Goal: Information Seeking & Learning: Find specific fact

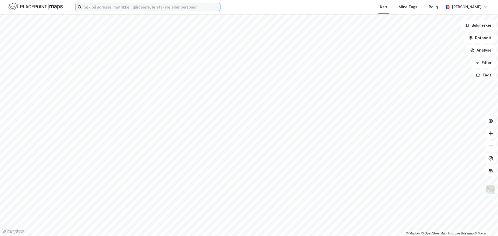
click at [155, 6] on input at bounding box center [151, 7] width 138 height 8
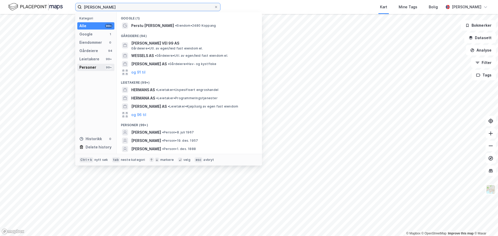
type input "[PERSON_NAME]"
click at [103, 67] on div "Personer 99+" at bounding box center [95, 67] width 37 height 7
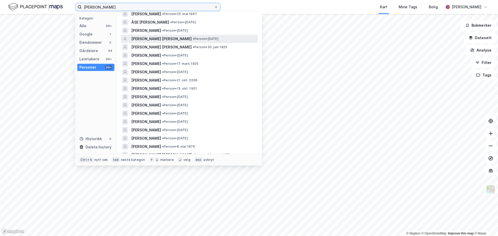
scroll to position [78, 0]
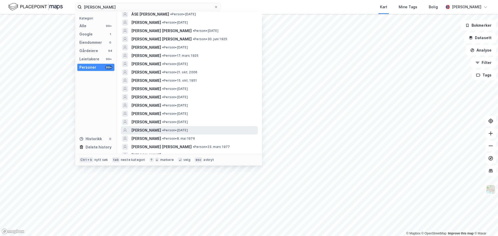
click at [170, 130] on span "• Person • [DATE]" at bounding box center [175, 130] width 26 height 4
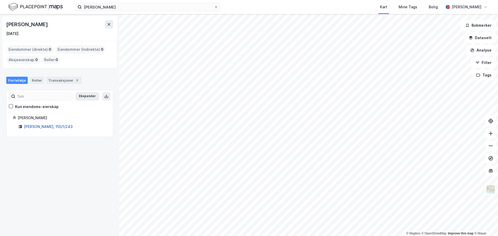
click at [34, 127] on link "[PERSON_NAME], 155/1/243" at bounding box center [48, 126] width 49 height 4
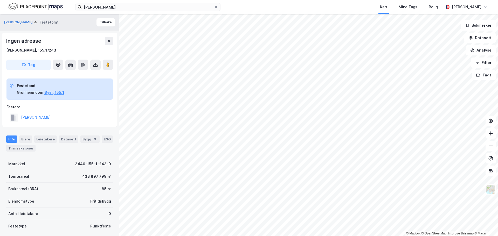
click at [145, 13] on div "[PERSON_NAME] Kart Mine Tags [PERSON_NAME] [PERSON_NAME]" at bounding box center [249, 7] width 498 height 14
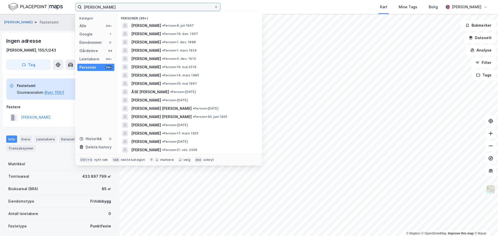
click at [143, 7] on input "hermann messelt" at bounding box center [148, 7] width 132 height 8
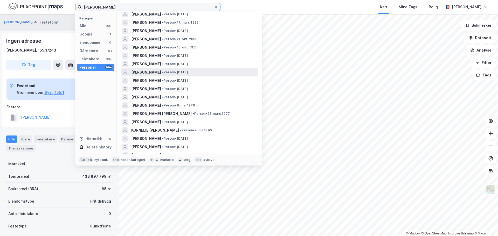
scroll to position [104, 0]
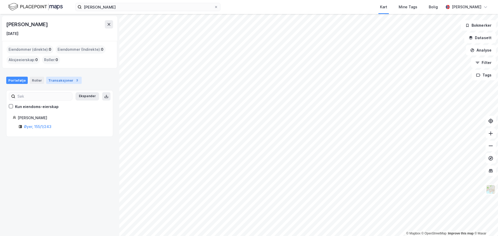
click at [49, 82] on div "Transaksjoner 3" at bounding box center [64, 80] width 36 height 7
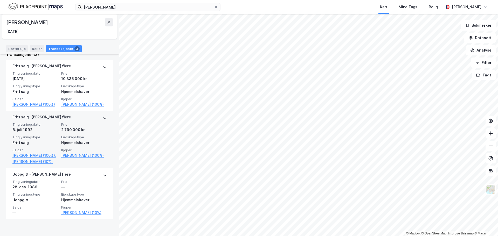
scroll to position [114, 0]
